Goal: Information Seeking & Learning: Learn about a topic

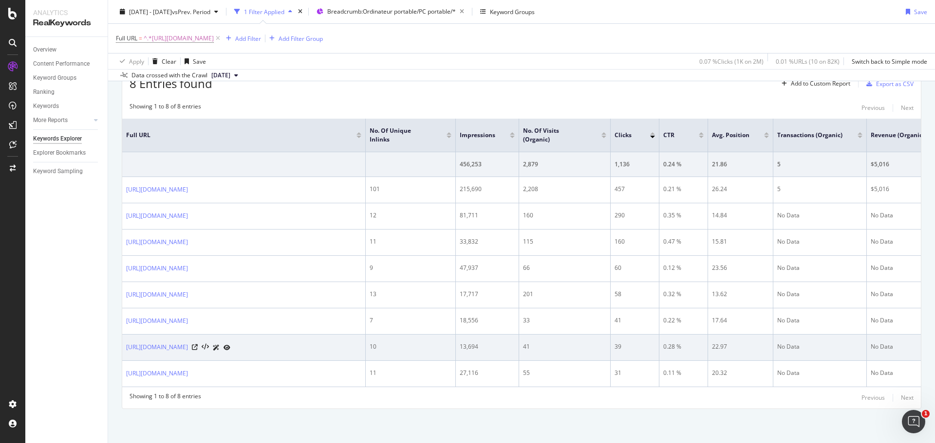
scroll to position [183, 0]
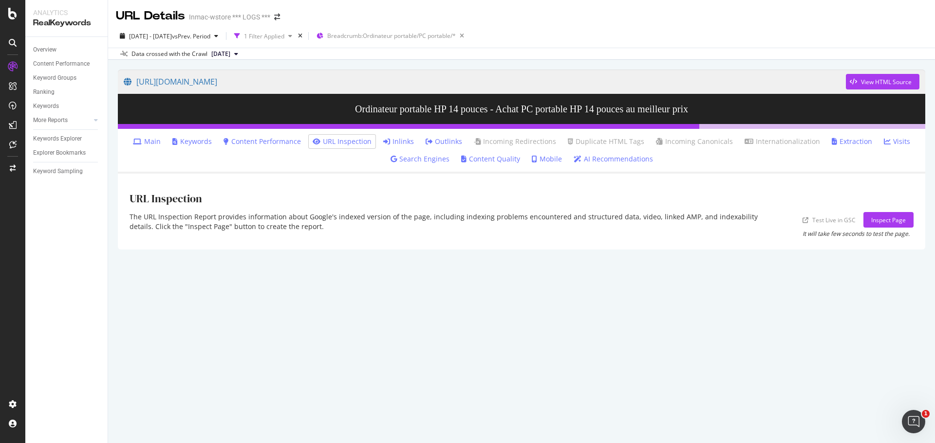
click at [202, 141] on link "Keywords" at bounding box center [191, 142] width 39 height 10
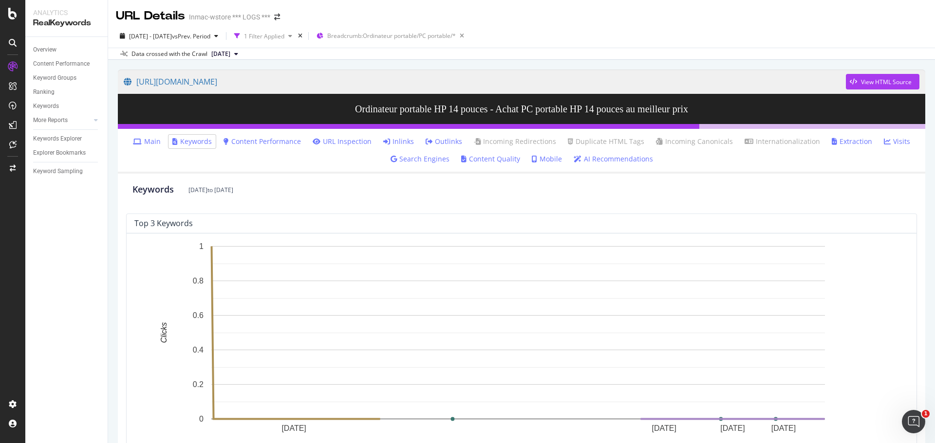
click at [263, 138] on link "Content Performance" at bounding box center [261, 142] width 77 height 10
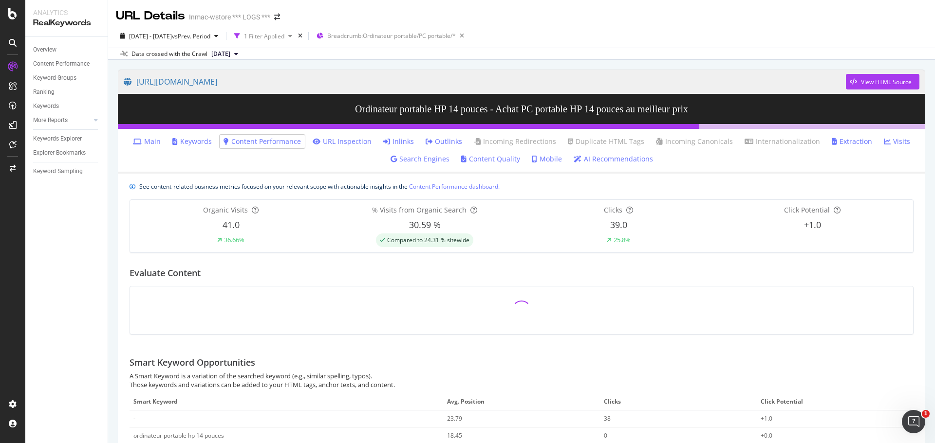
click at [201, 145] on link "Keywords" at bounding box center [191, 142] width 39 height 10
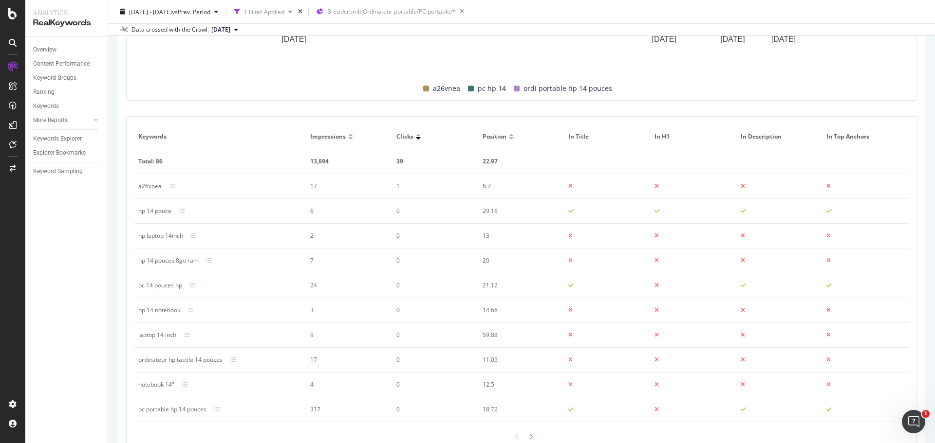
scroll to position [424, 0]
